Goal: Navigation & Orientation: Find specific page/section

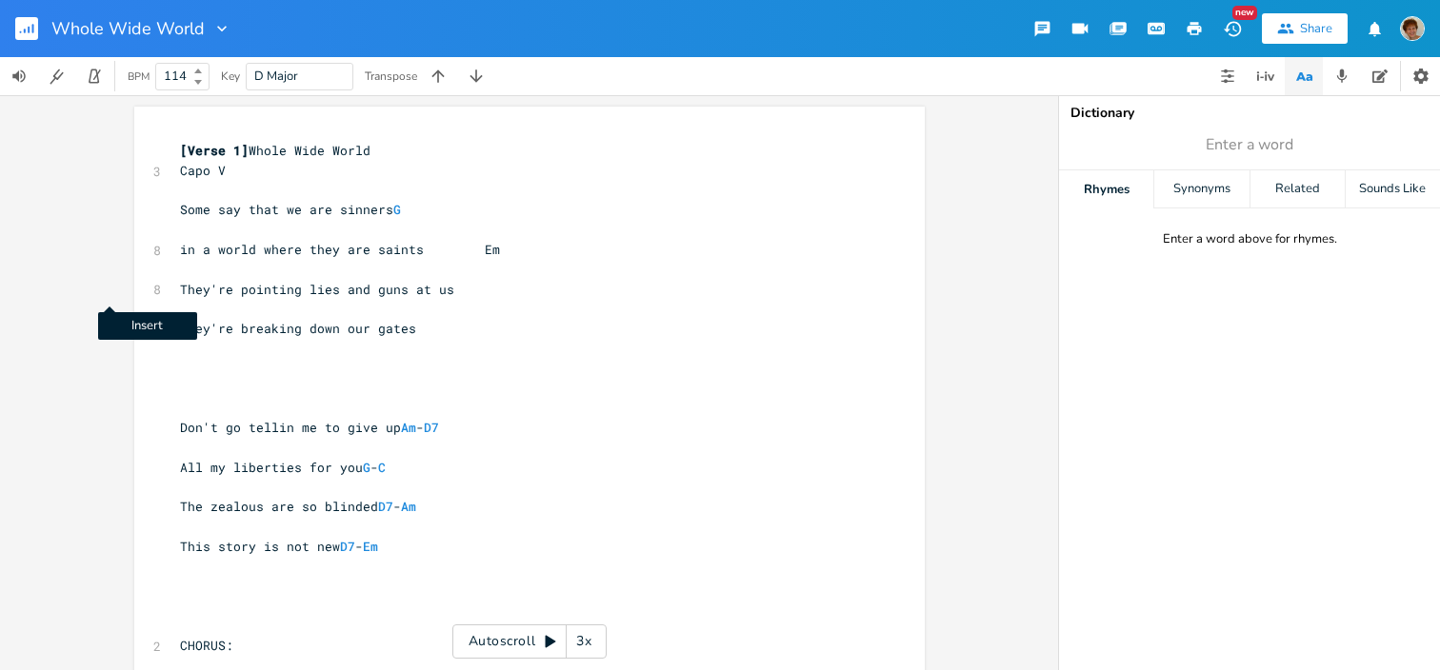
scroll to position [0, 15]
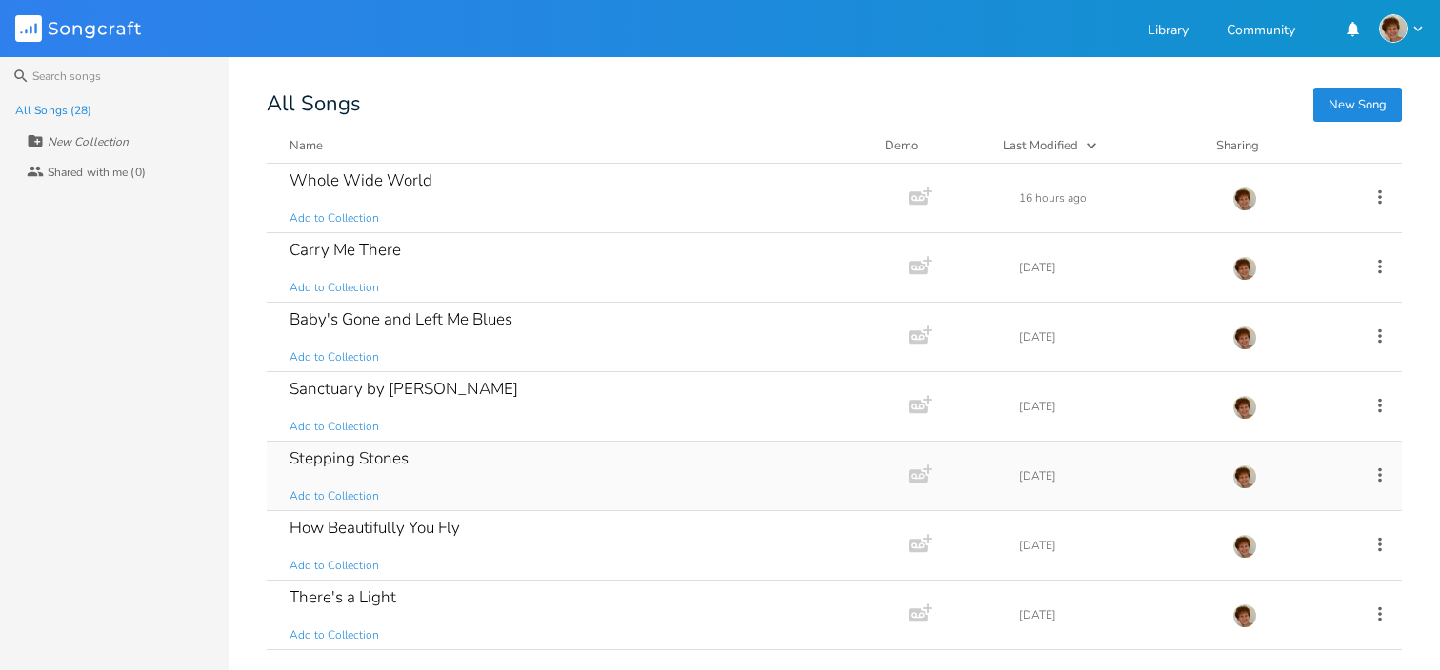
click at [390, 485] on div "Stepping Stones Add to Collection" at bounding box center [584, 476] width 589 height 69
